Goal: Transaction & Acquisition: Book appointment/travel/reservation

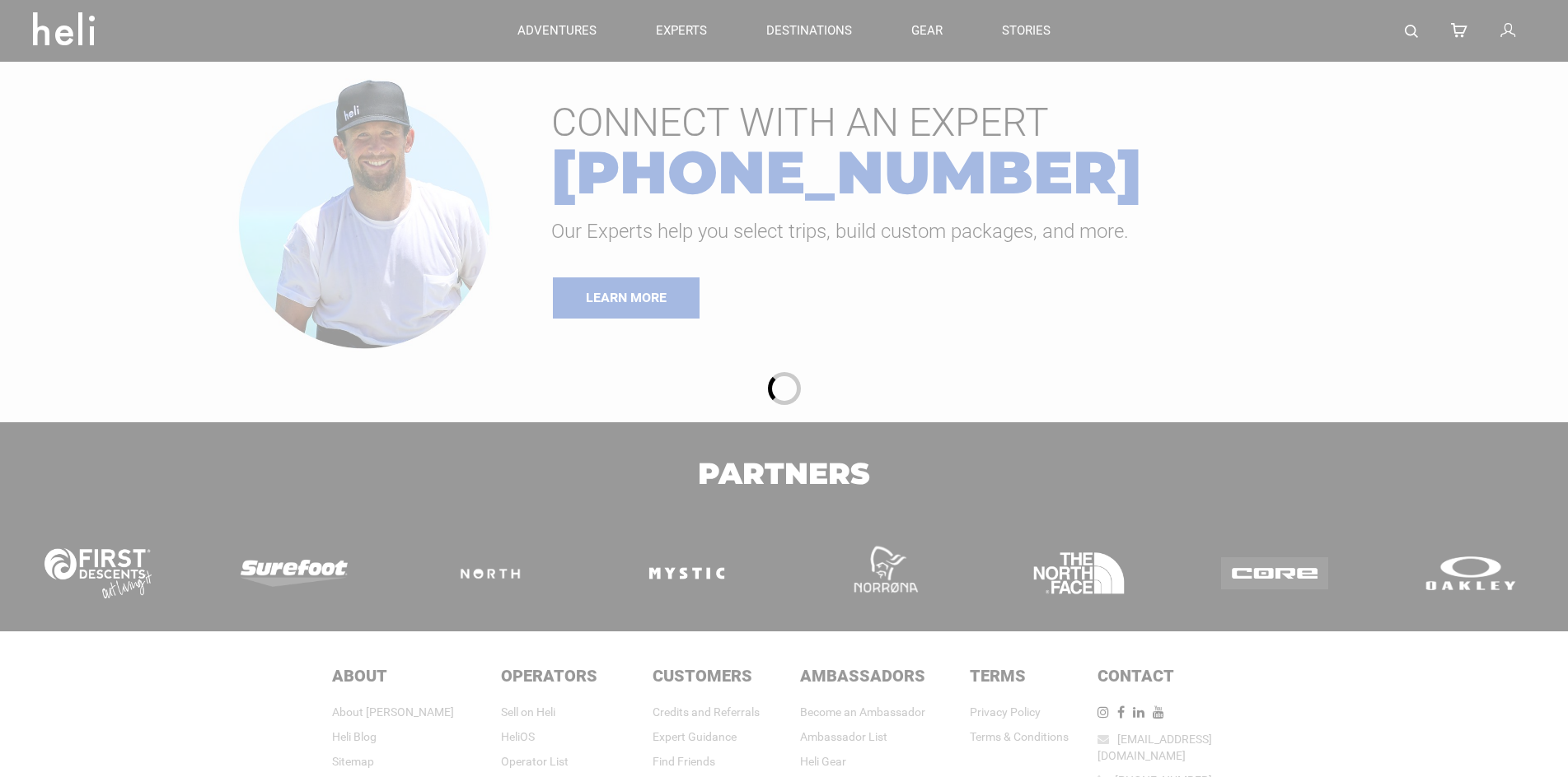
type input "Cat Skiing"
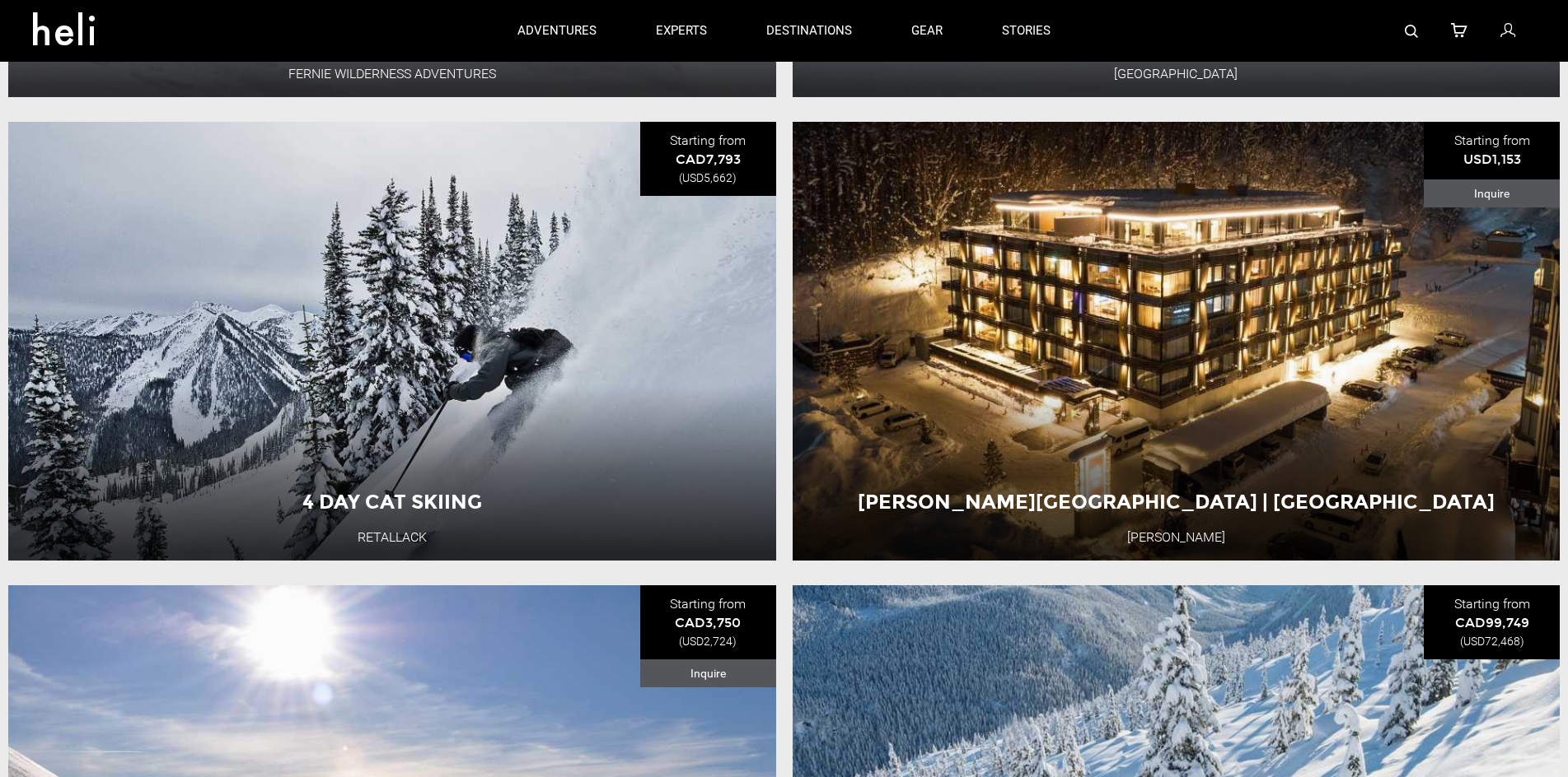
scroll to position [576, 0]
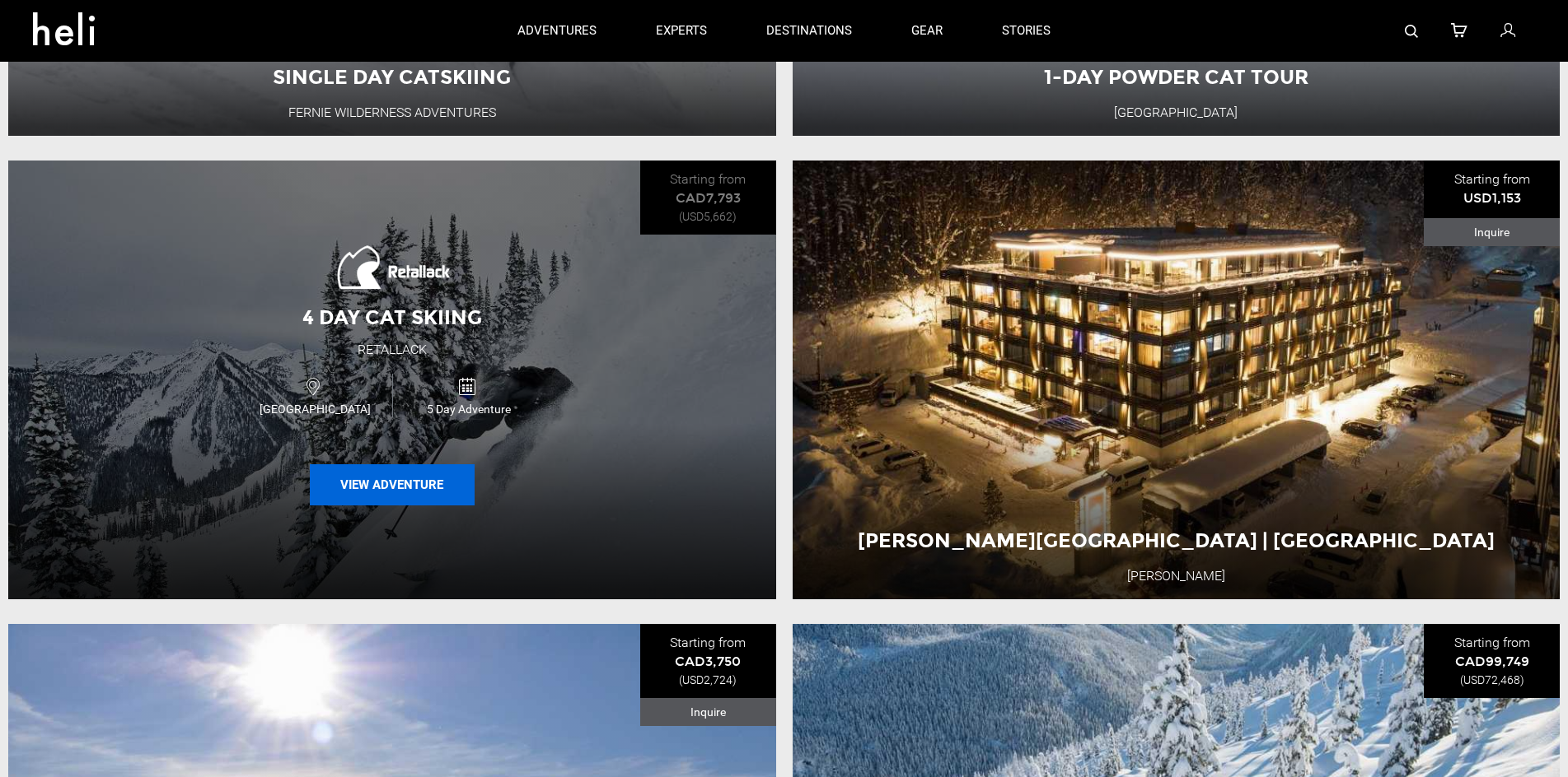
click at [432, 494] on button "View Adventure" at bounding box center [391, 485] width 165 height 41
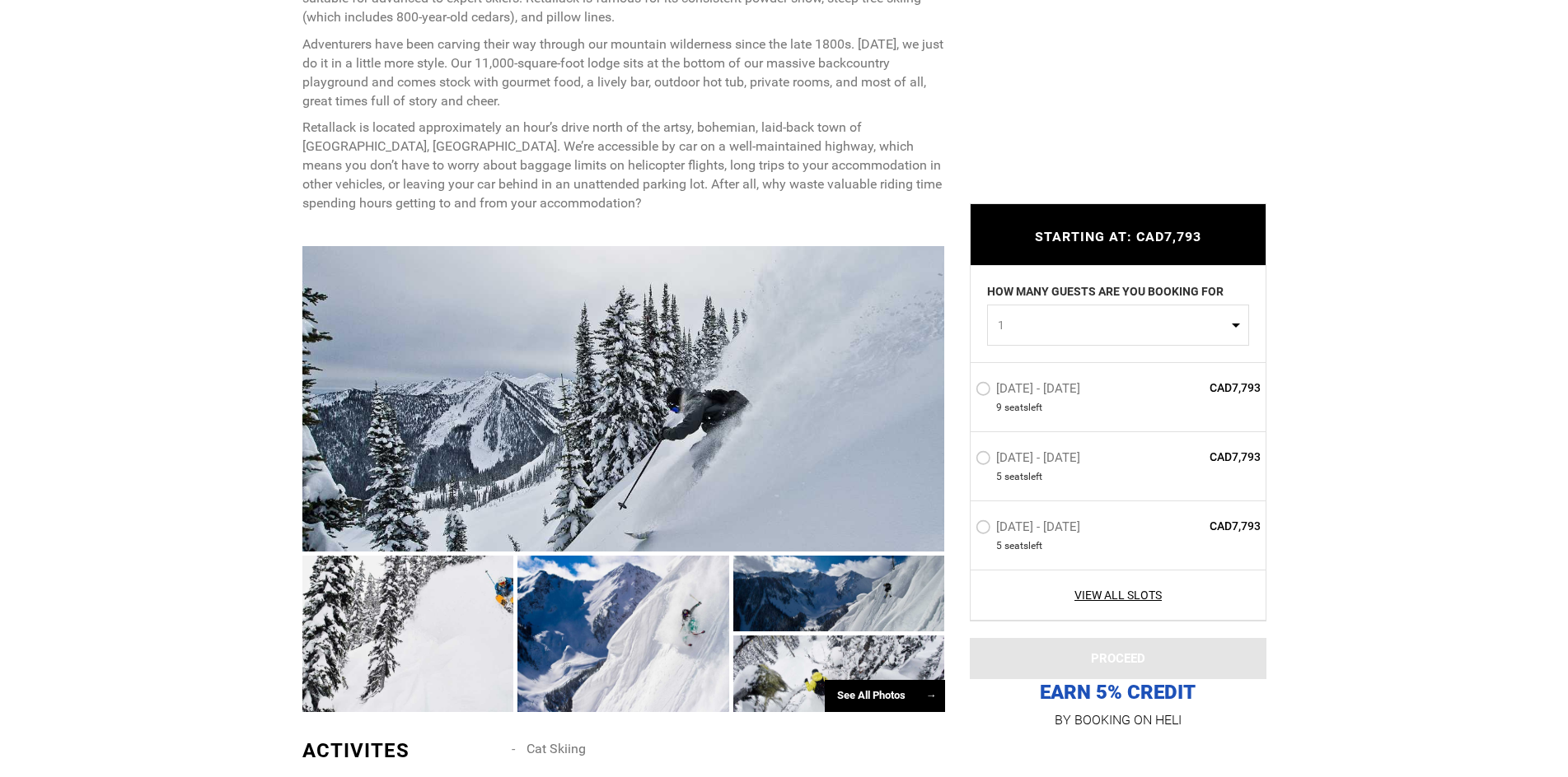
scroll to position [823, 0]
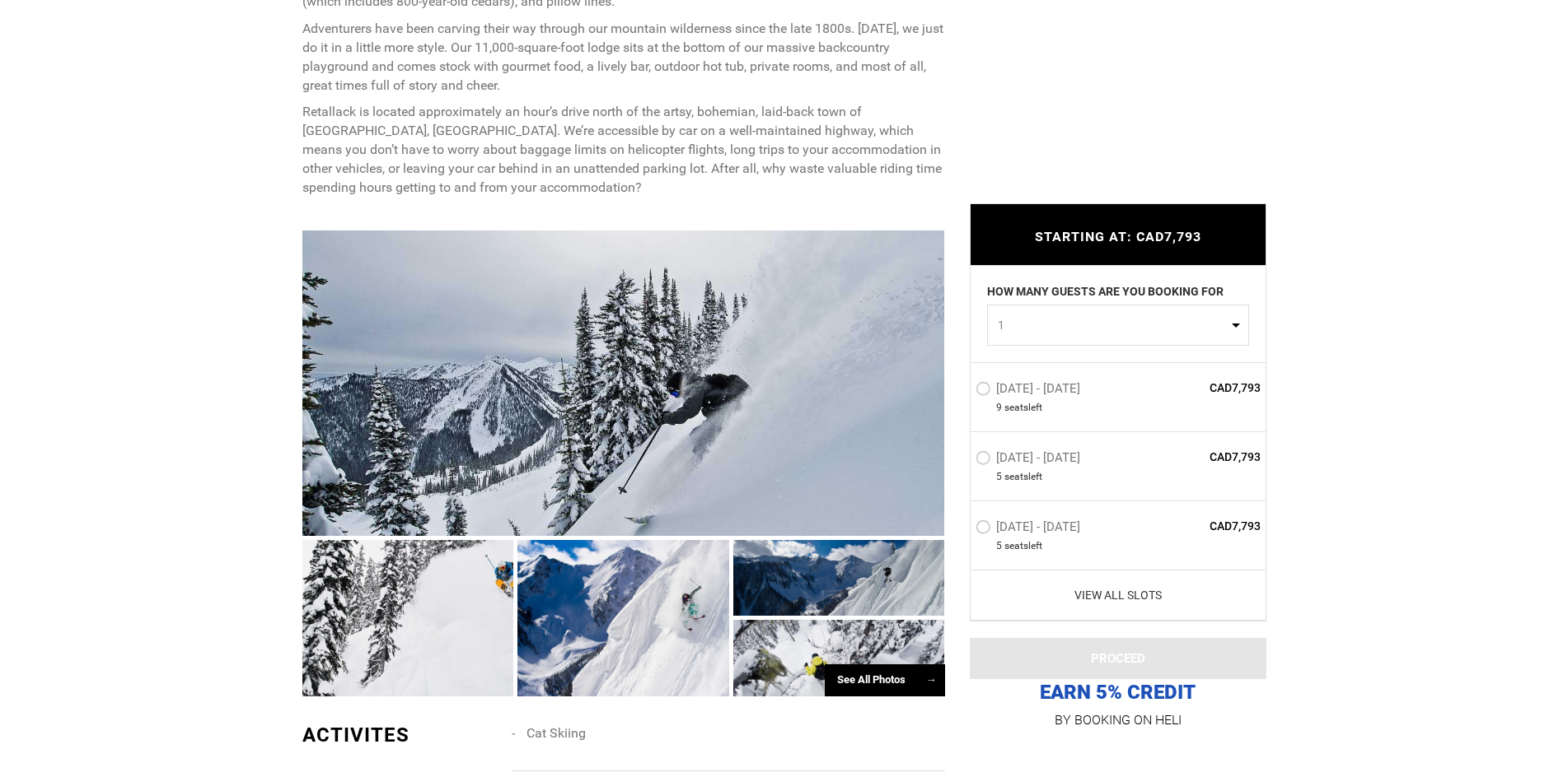
click at [1147, 598] on link "View All Slots" at bounding box center [1118, 595] width 285 height 17
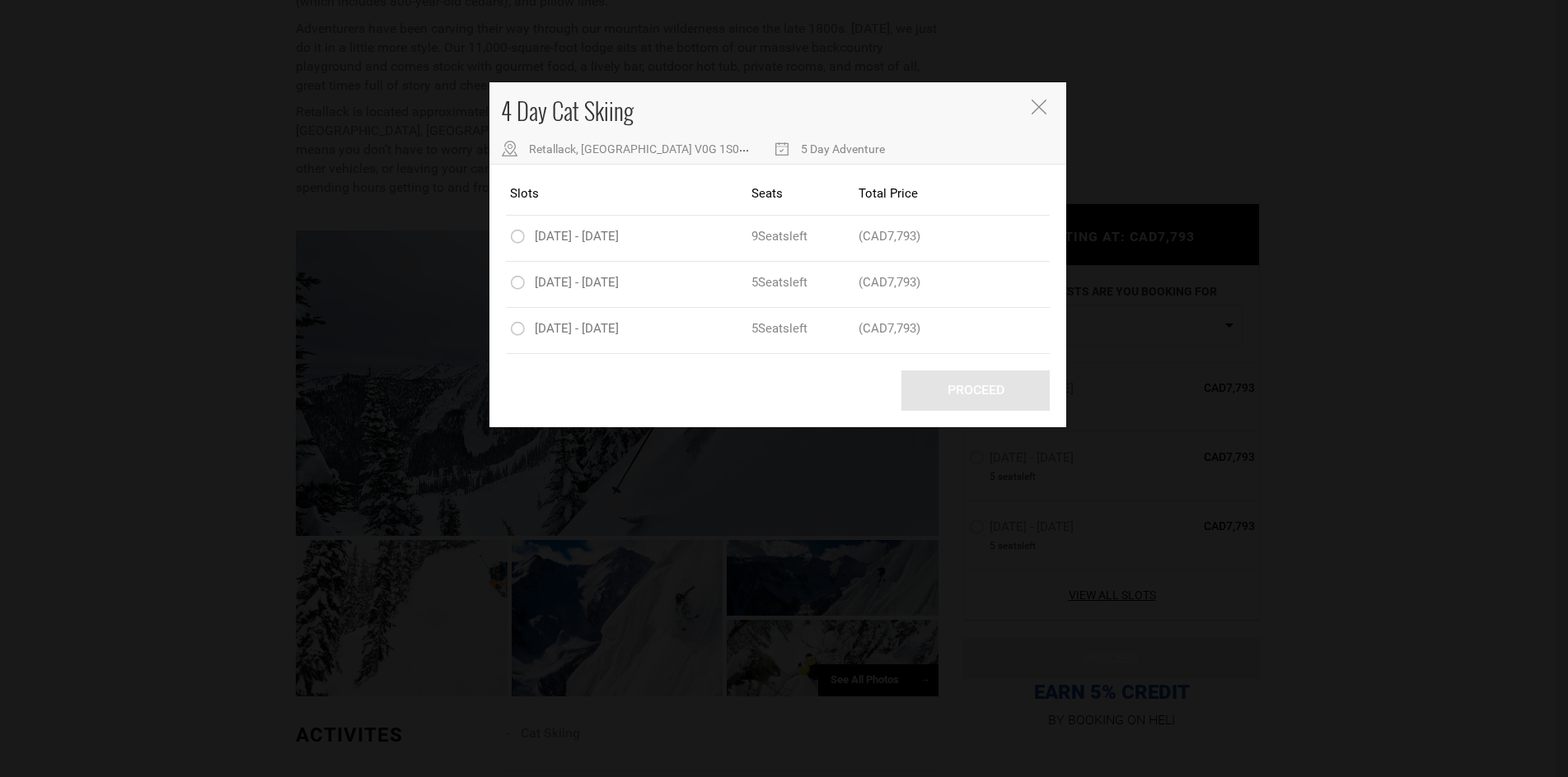
click at [1040, 107] on icon "Close" at bounding box center [1039, 107] width 15 height 15
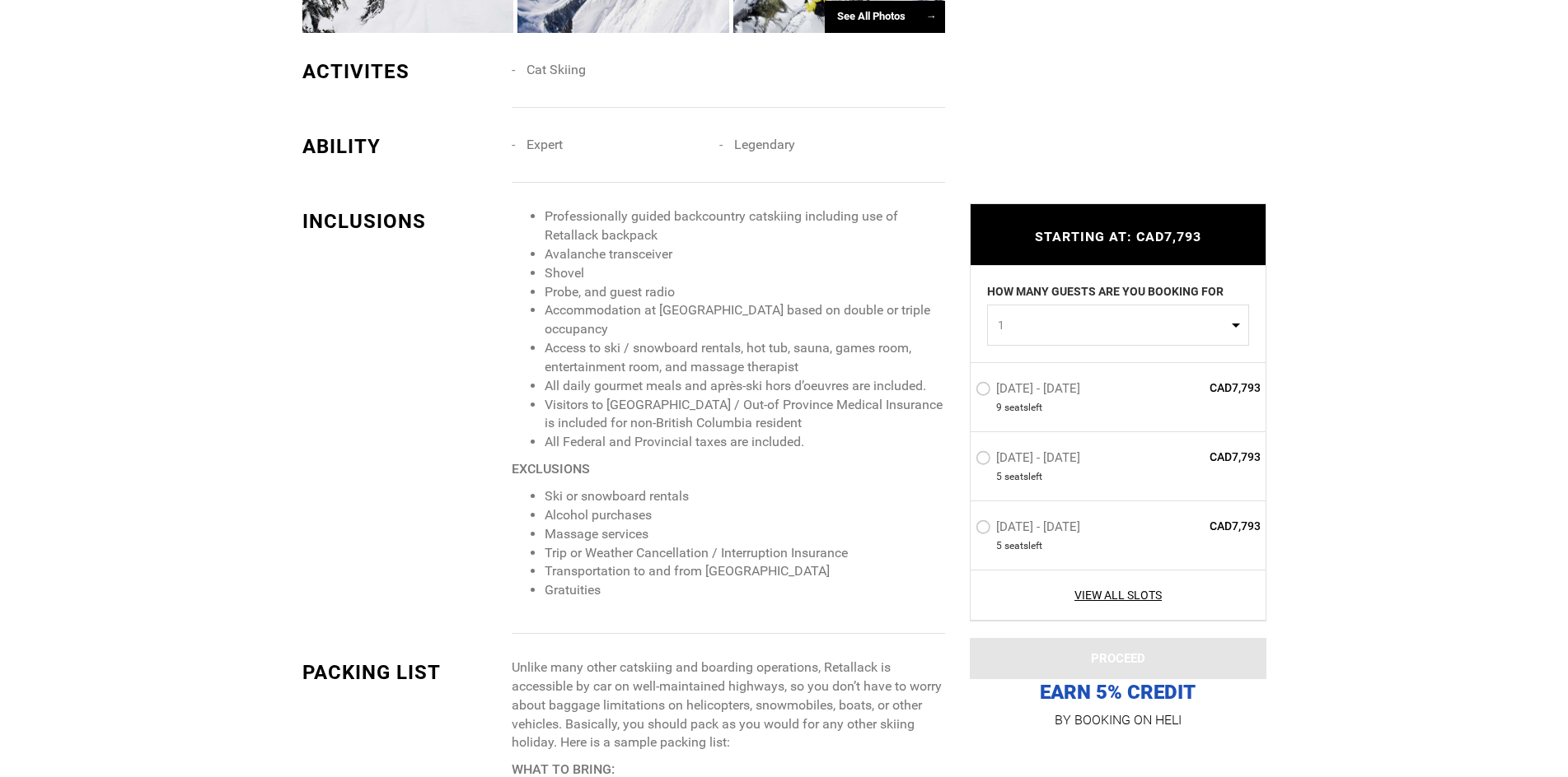
scroll to position [1729, 0]
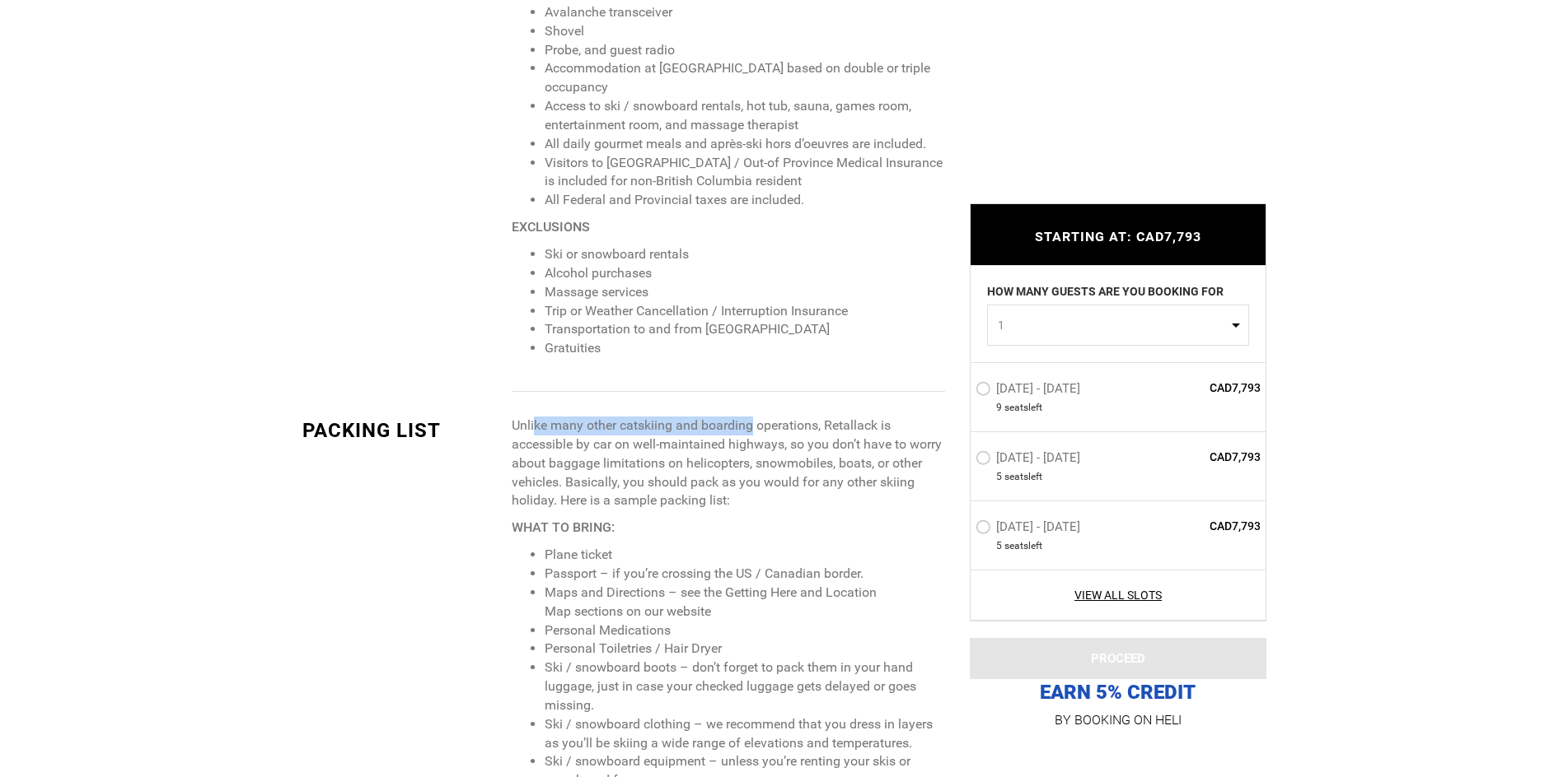
drag, startPoint x: 537, startPoint y: 425, endPoint x: 752, endPoint y: 430, distance: 215.1
click at [752, 430] on p "Unlike many other catskiing and boarding operations, Retallack is accessible by…" at bounding box center [728, 464] width 432 height 94
click at [755, 452] on p "Unlike many other catskiing and boarding operations, Retallack is accessible by…" at bounding box center [728, 464] width 432 height 94
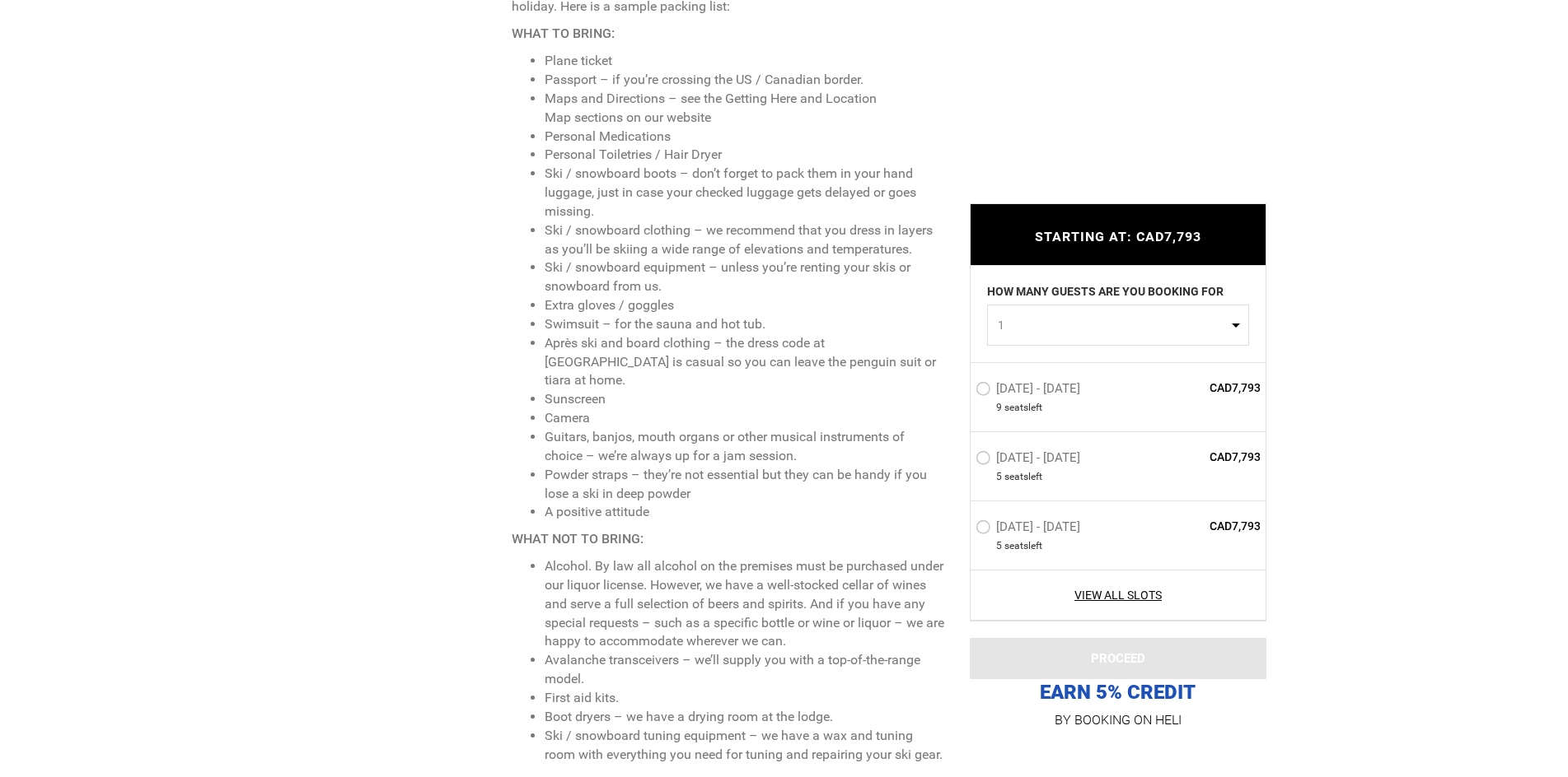
click at [585, 430] on li "Guitars, banjos, mouth organs or other musical instruments of choice – we’re al…" at bounding box center [744, 447] width 399 height 38
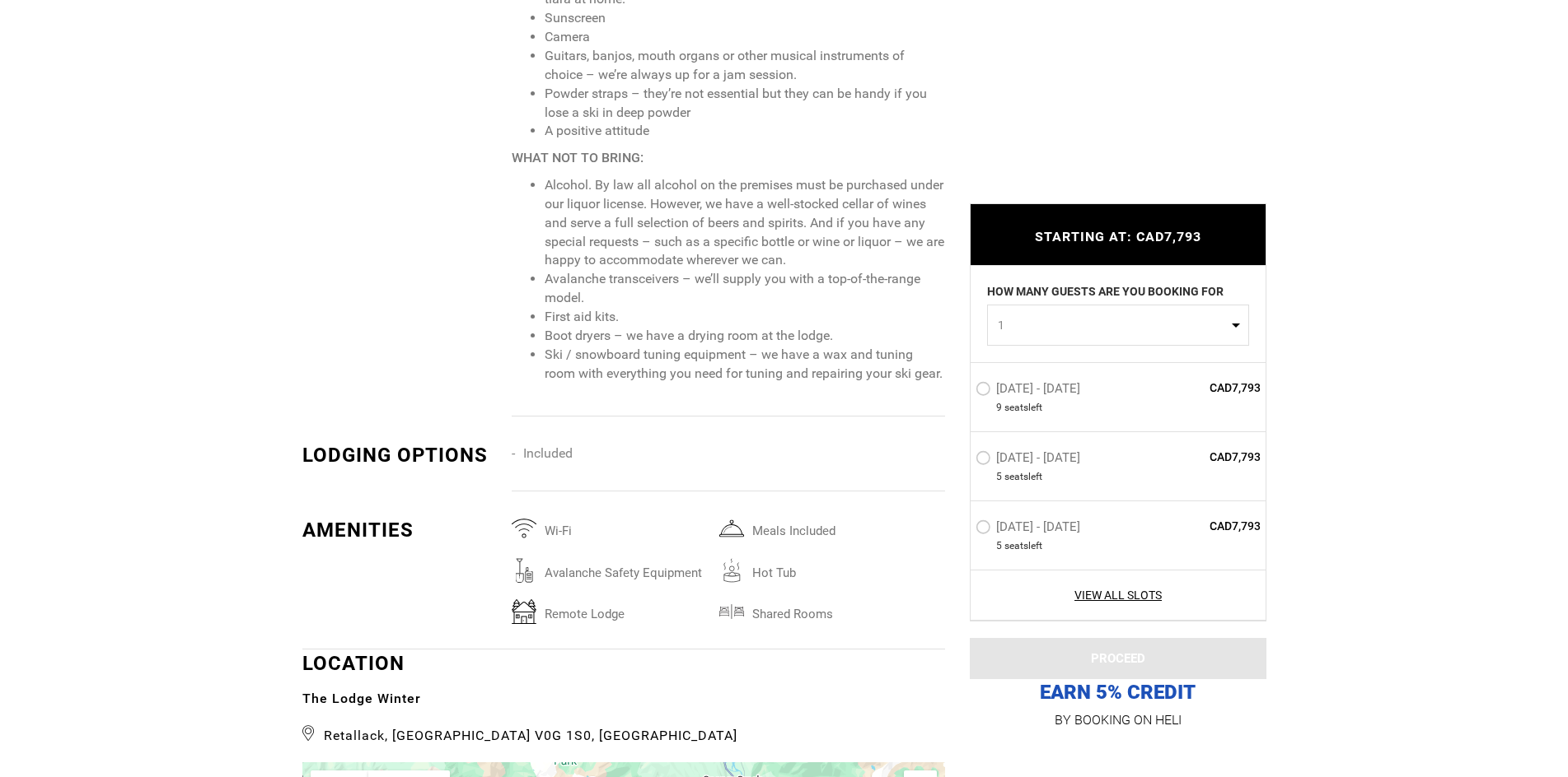
scroll to position [2718, 0]
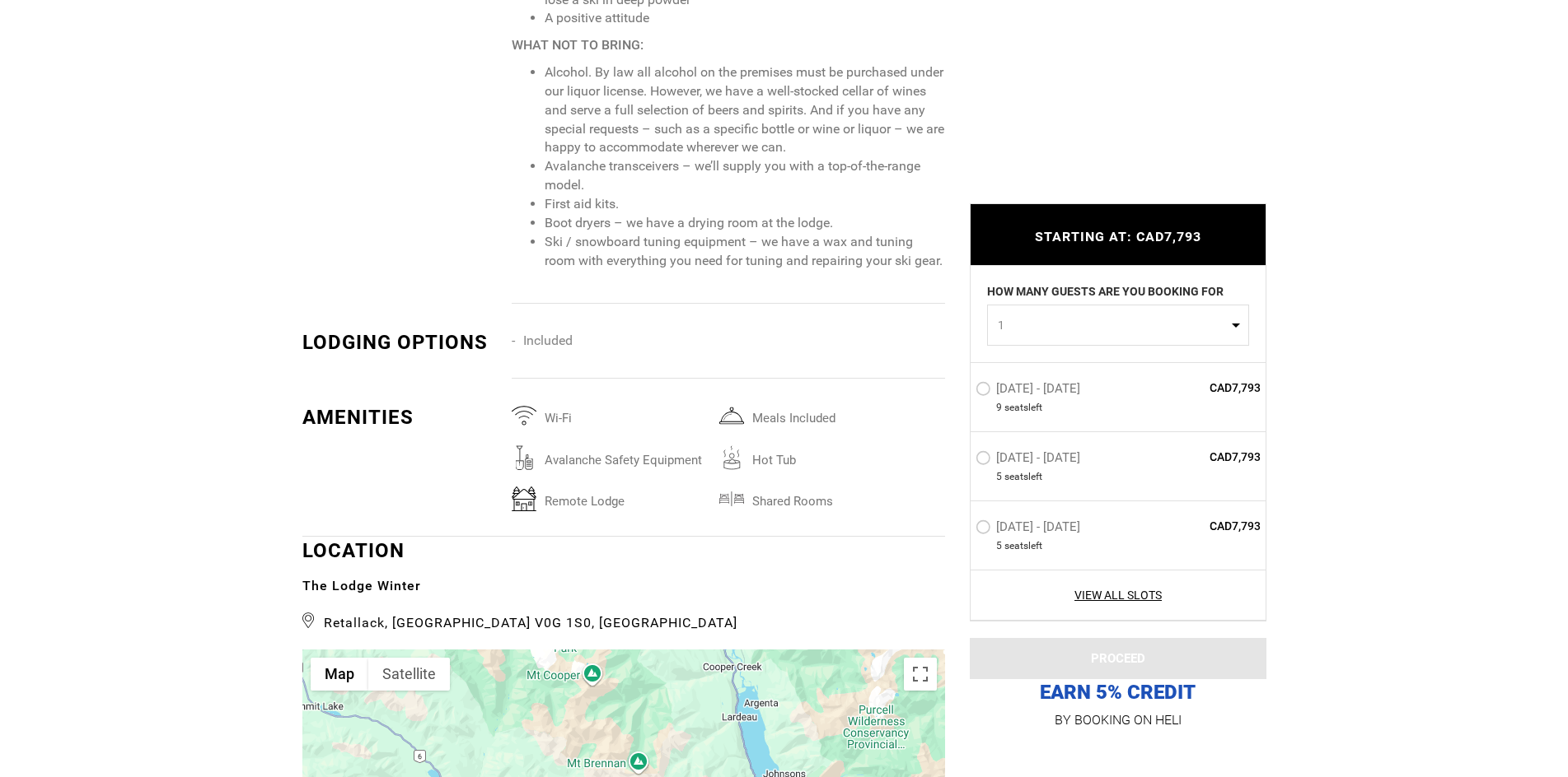
type input "Cat Skiing"
